Goal: Task Accomplishment & Management: Manage account settings

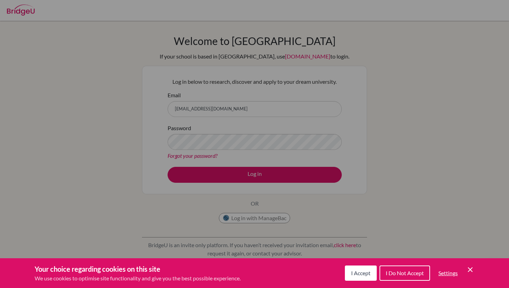
click at [369, 272] on span "I Accept" at bounding box center [360, 273] width 19 height 7
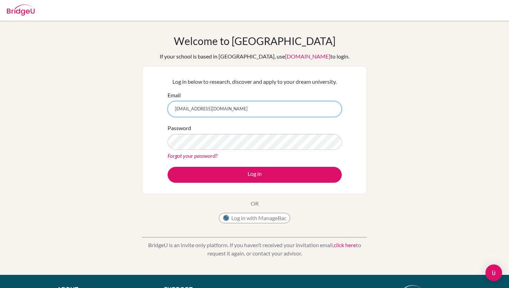
click at [237, 108] on input "[EMAIL_ADDRESS][DOMAIN_NAME]" at bounding box center [255, 109] width 174 height 16
drag, startPoint x: 237, startPoint y: 108, endPoint x: 177, endPoint y: 110, distance: 59.9
click at [177, 110] on input "[EMAIL_ADDRESS][DOMAIN_NAME]" at bounding box center [255, 109] width 174 height 16
type input "dulguun08.a@gmail.com"
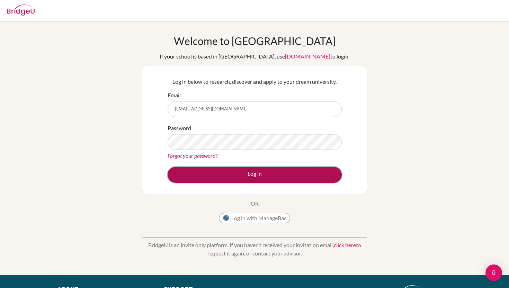
click at [295, 171] on button "Log in" at bounding box center [255, 175] width 174 height 16
click at [278, 177] on button "Log in" at bounding box center [255, 175] width 174 height 16
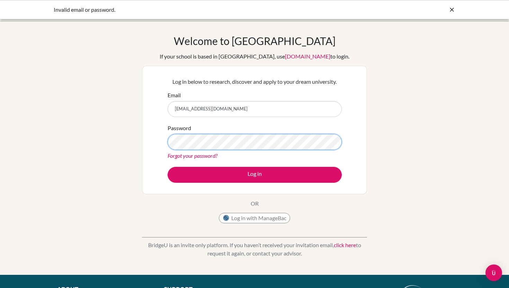
click at [168, 167] on button "Log in" at bounding box center [255, 175] width 174 height 16
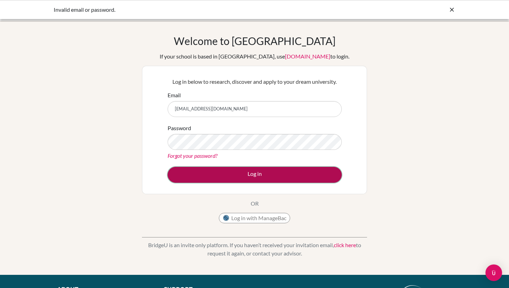
click at [221, 170] on button "Log in" at bounding box center [255, 175] width 174 height 16
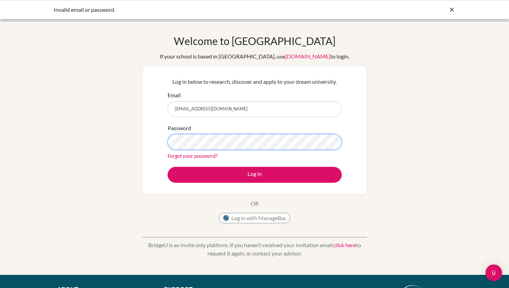
click at [168, 167] on button "Log in" at bounding box center [255, 175] width 174 height 16
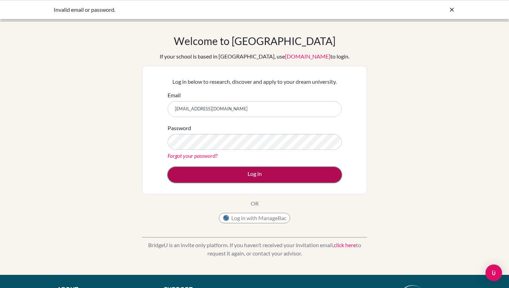
click at [257, 169] on button "Log in" at bounding box center [255, 175] width 174 height 16
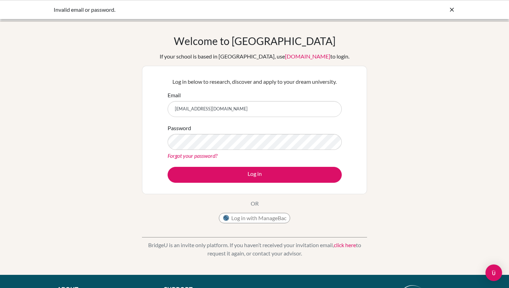
click at [449, 11] on icon at bounding box center [451, 9] width 7 height 7
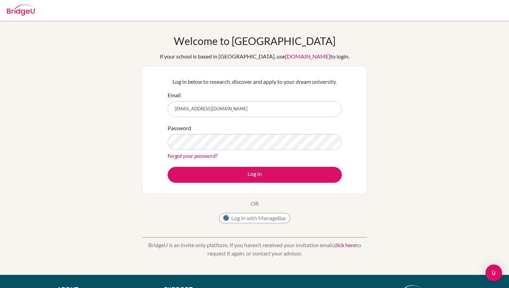
click at [23, 9] on img at bounding box center [21, 10] width 28 height 11
type input "dulguun.a@asu.edu.mn"
click at [20, 10] on img at bounding box center [21, 10] width 28 height 11
type input "[EMAIL_ADDRESS][DOMAIN_NAME]"
click at [297, 102] on input "[EMAIL_ADDRESS][DOMAIN_NAME]" at bounding box center [255, 109] width 174 height 16
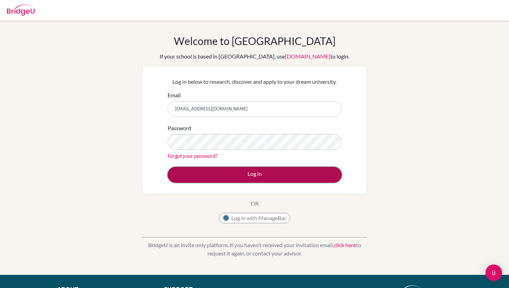
click at [285, 171] on button "Log in" at bounding box center [255, 175] width 174 height 16
click at [270, 169] on button "Log in" at bounding box center [255, 175] width 174 height 16
